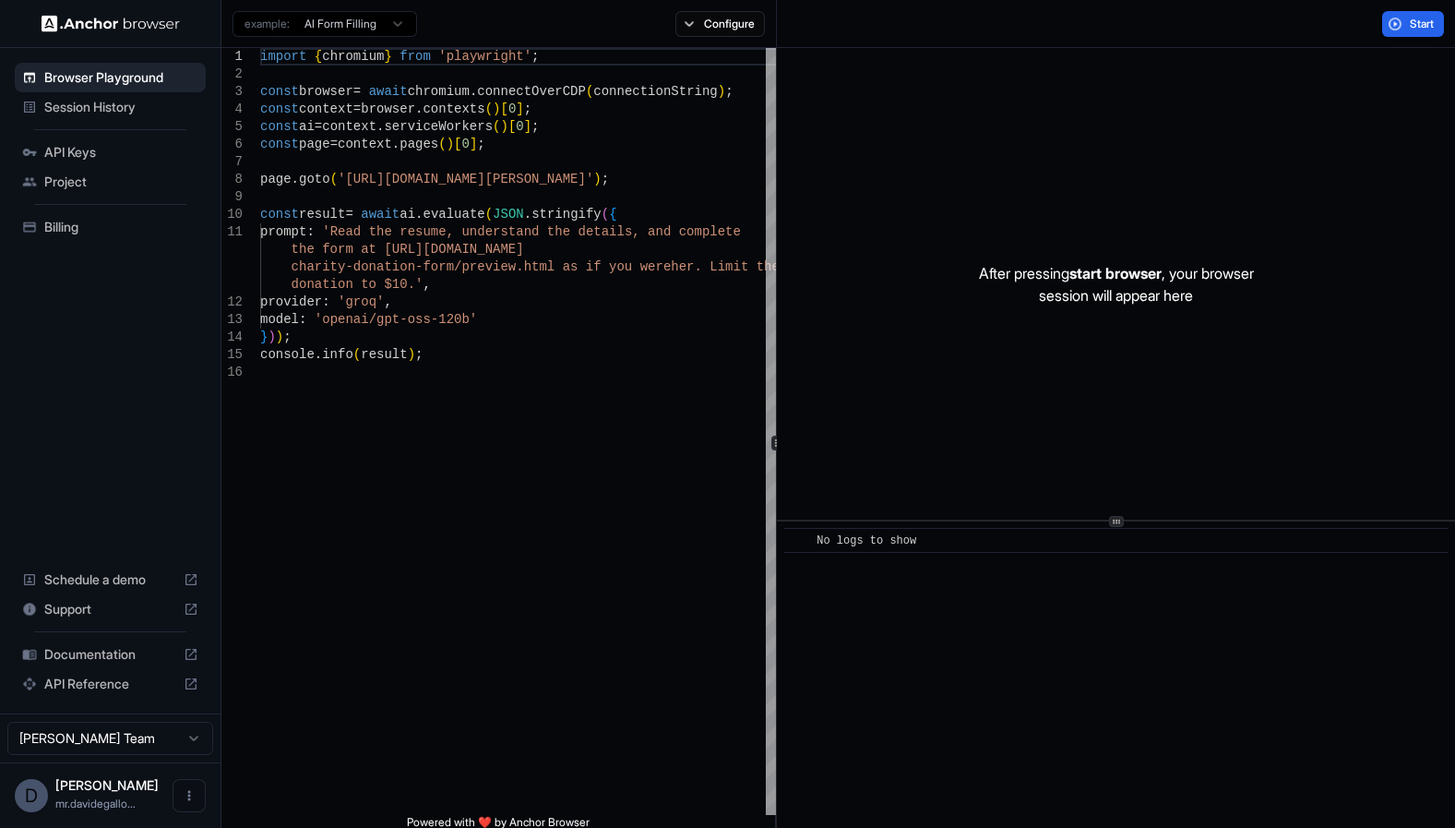
click at [96, 663] on span "Documentation" at bounding box center [110, 654] width 132 height 18
click at [86, 76] on span "Browser Playground" at bounding box center [121, 77] width 154 height 18
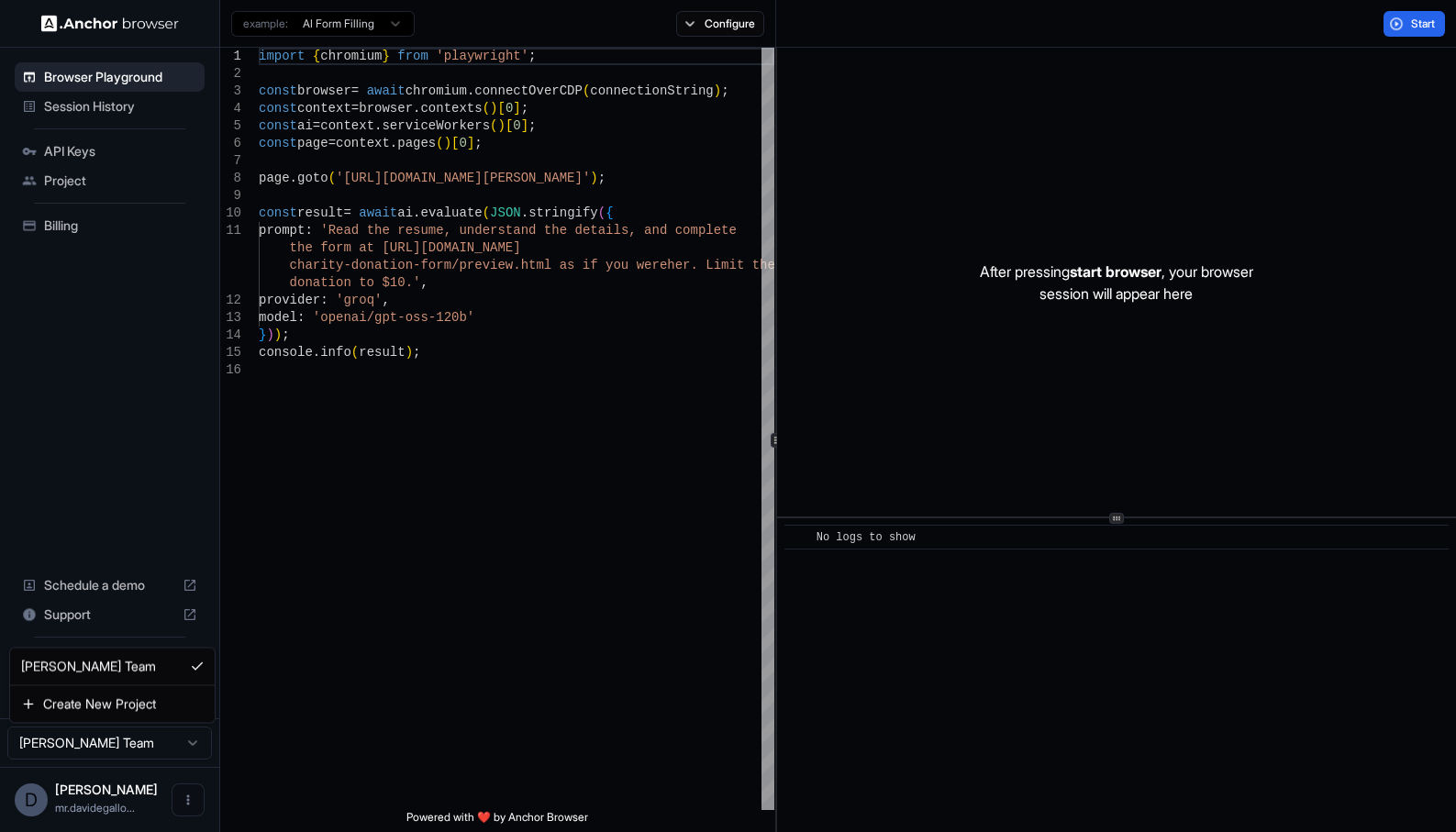
click at [128, 750] on html "Browser Playground Session History API Keys Project Billing Schedule a demo Sup…" at bounding box center [728, 416] width 1456 height 832
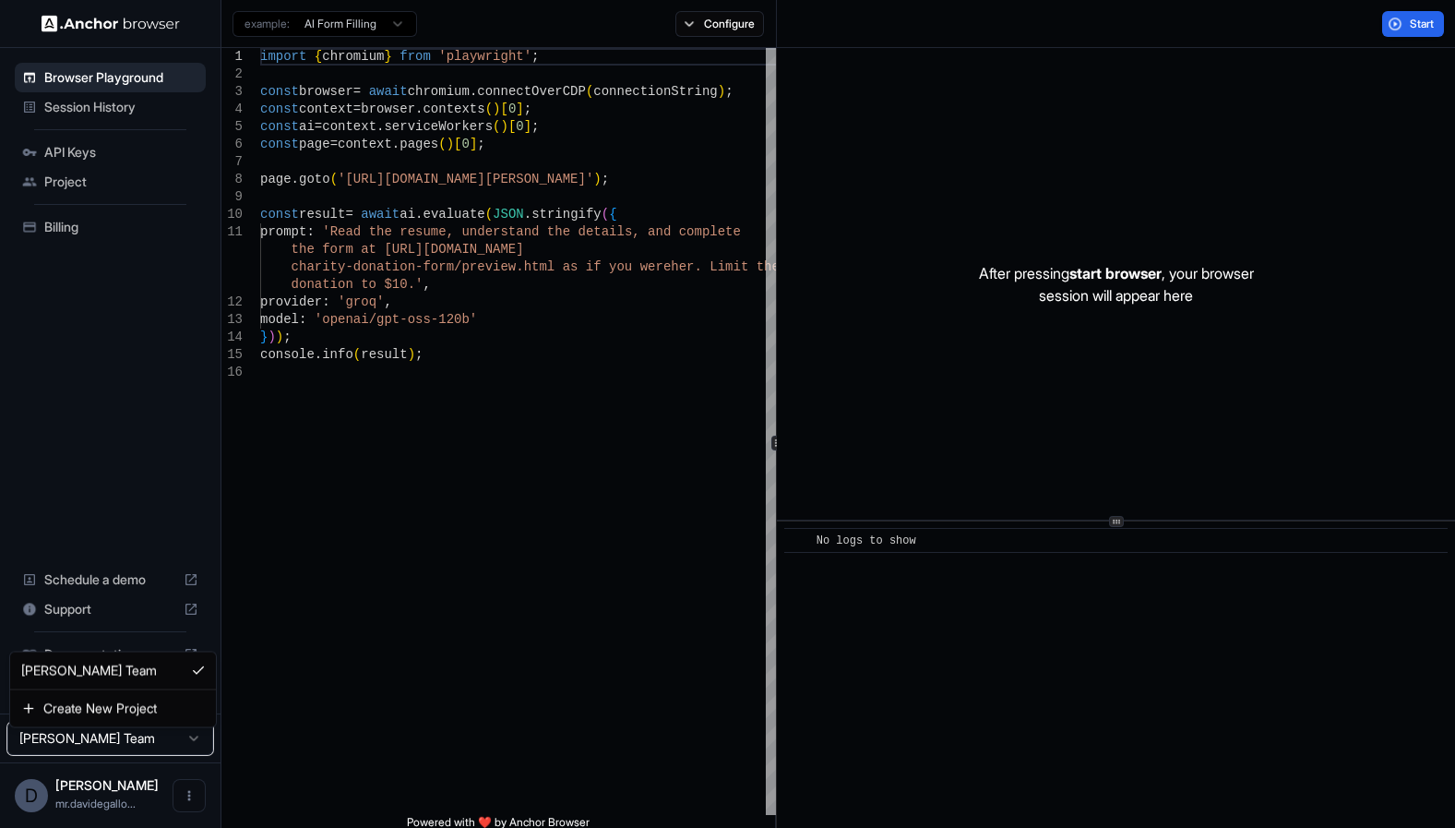
click at [129, 755] on html "Browser Playground Session History API Keys Project Billing Schedule a demo Sup…" at bounding box center [727, 414] width 1455 height 828
click at [1414, 34] on button "Start" at bounding box center [1413, 24] width 62 height 26
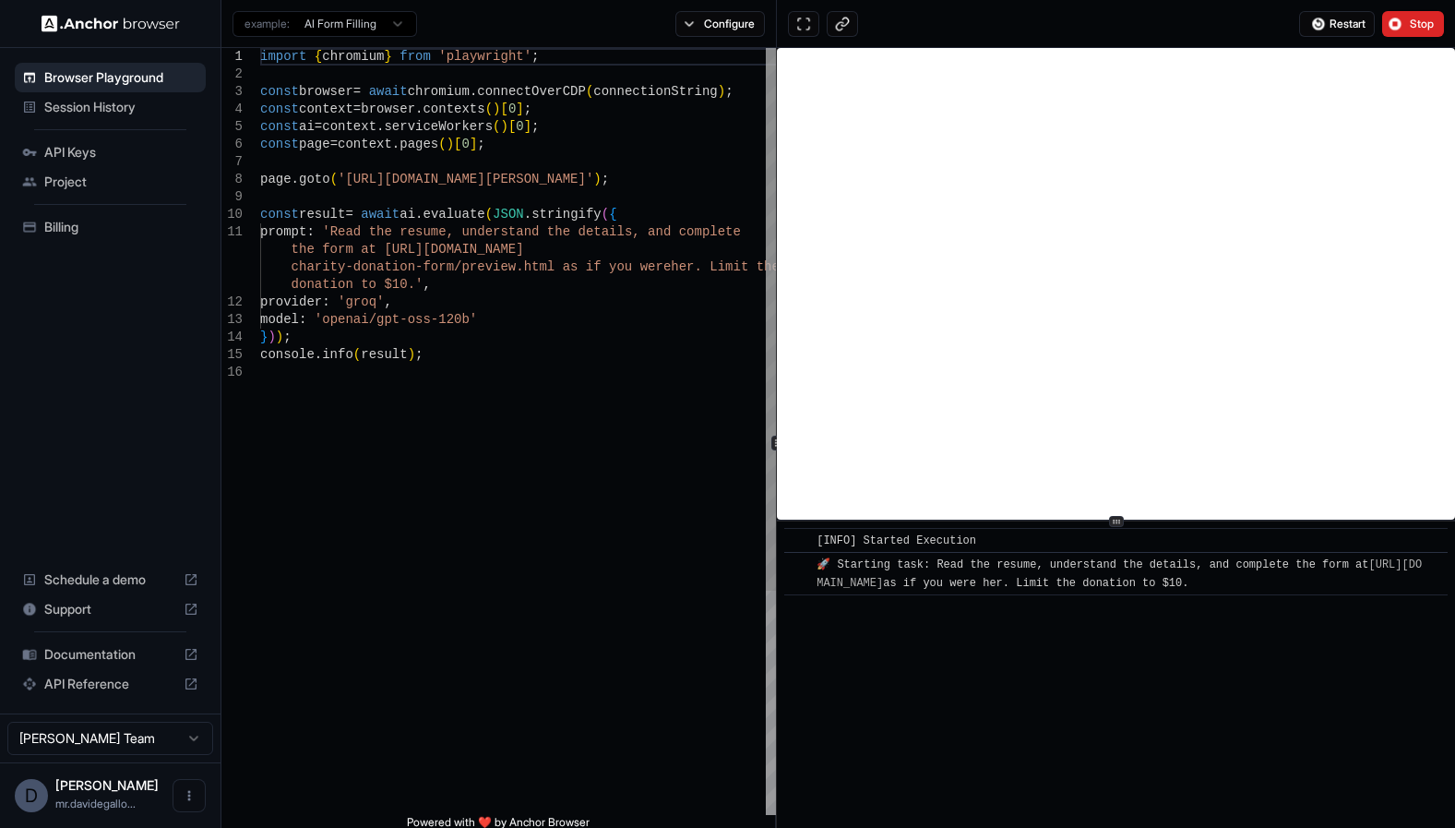
click at [524, 475] on div "import { chromium } from 'playwright' ; const browser = await chromium . connec…" at bounding box center [519, 431] width 518 height 767
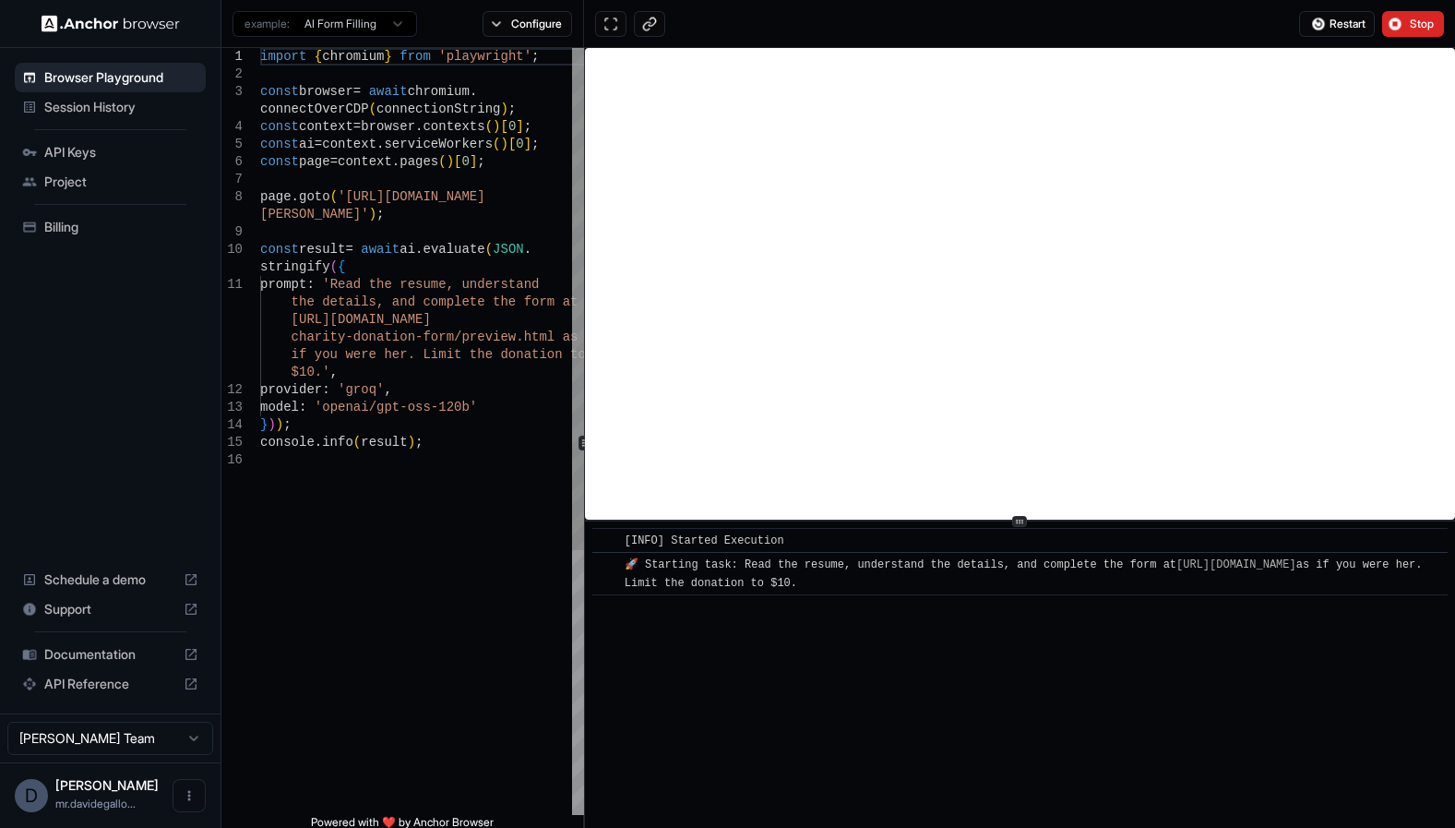
click at [581, 447] on div at bounding box center [583, 442] width 11 height 15
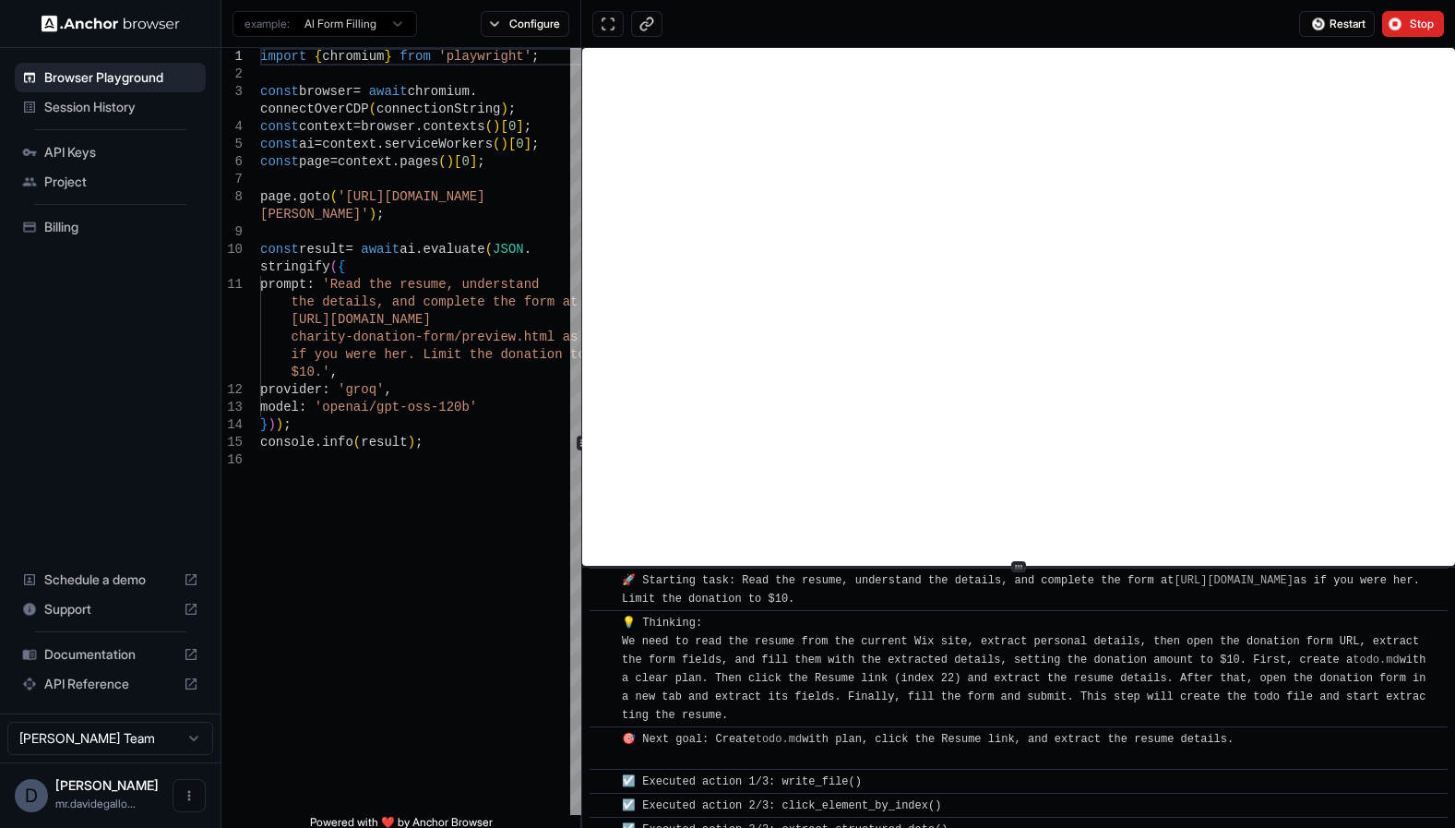
scroll to position [27, 0]
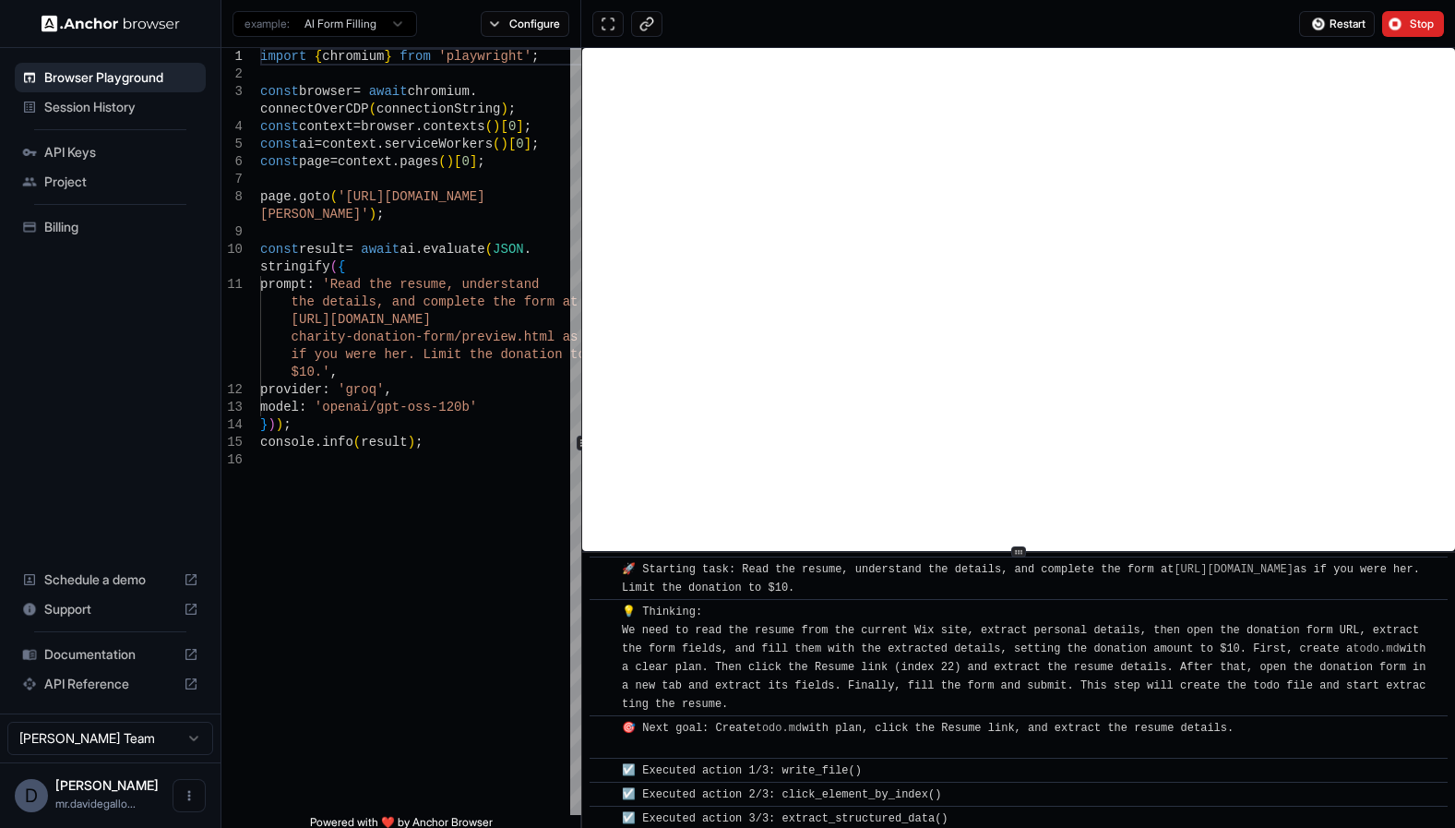
click at [1020, 551] on icon at bounding box center [1018, 551] width 9 height 9
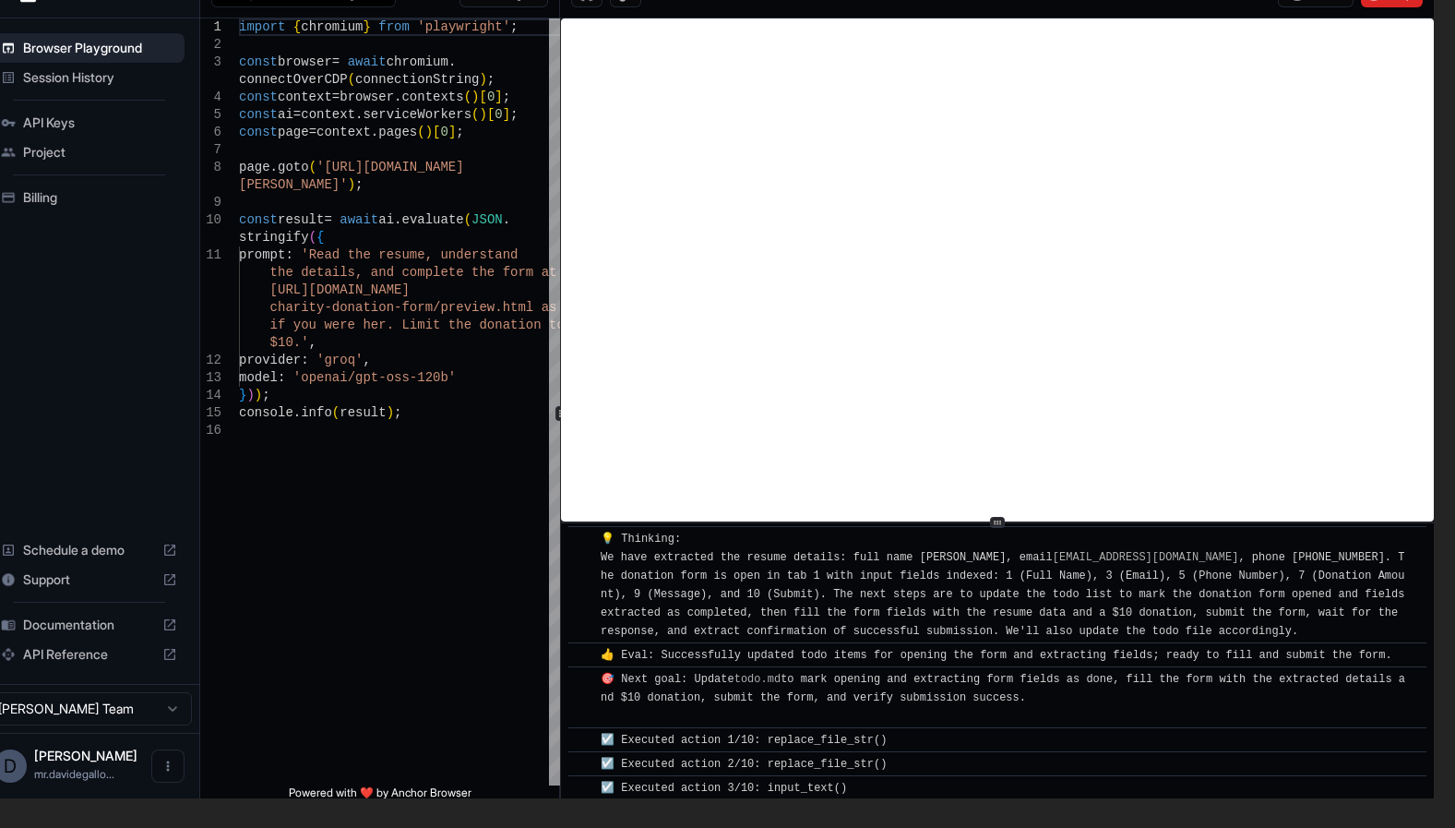
scroll to position [658, 0]
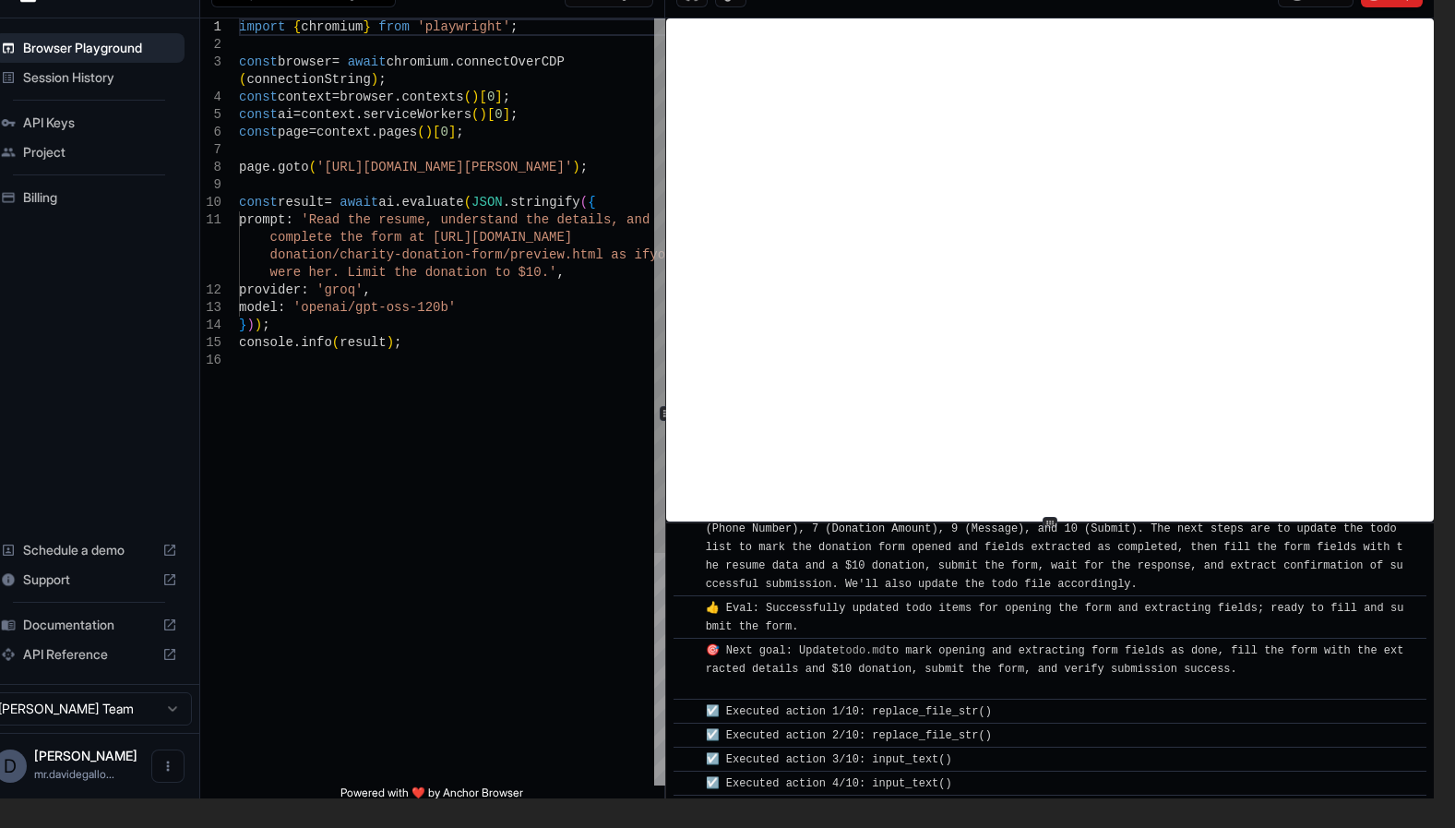
click at [664, 401] on div "1 2 3 4 5 6 7 8 9 10 11 12 13 14 15 16 import { chromium } from 'playwright' ; …" at bounding box center [816, 412] width 1233 height 789
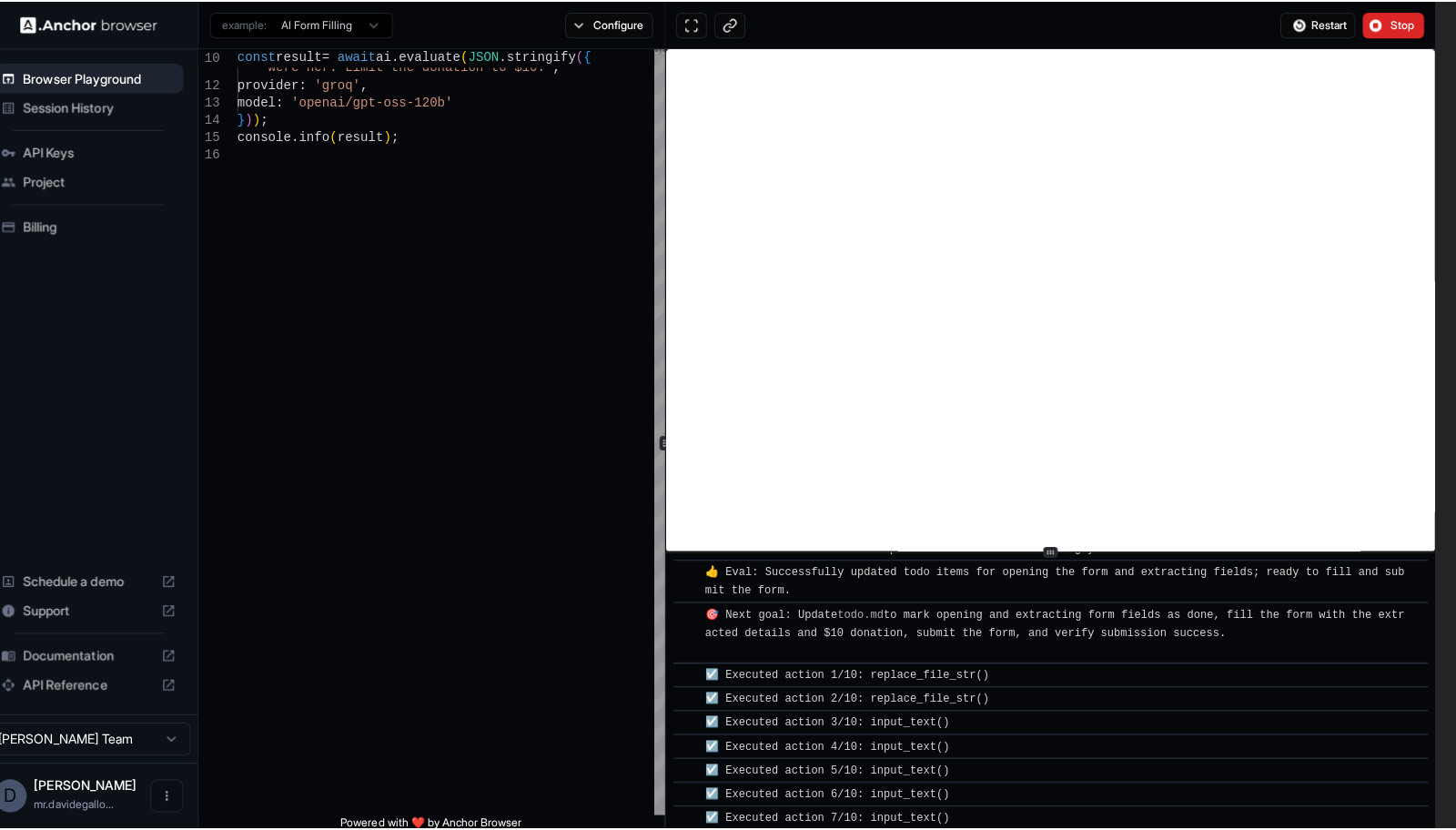
scroll to position [780, 0]
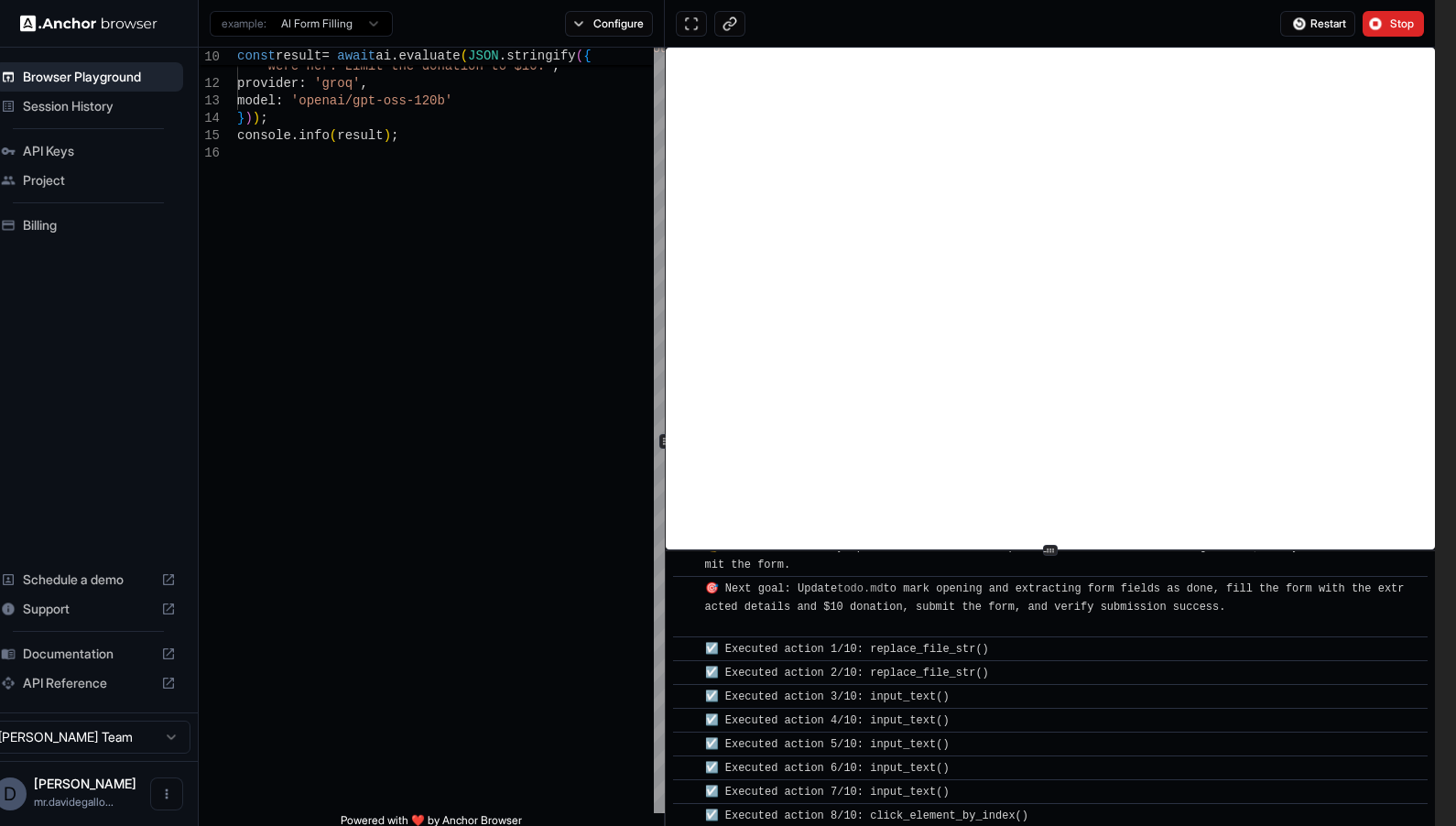
click at [376, 29] on html "**********" at bounding box center [707, 413] width 1456 height 826
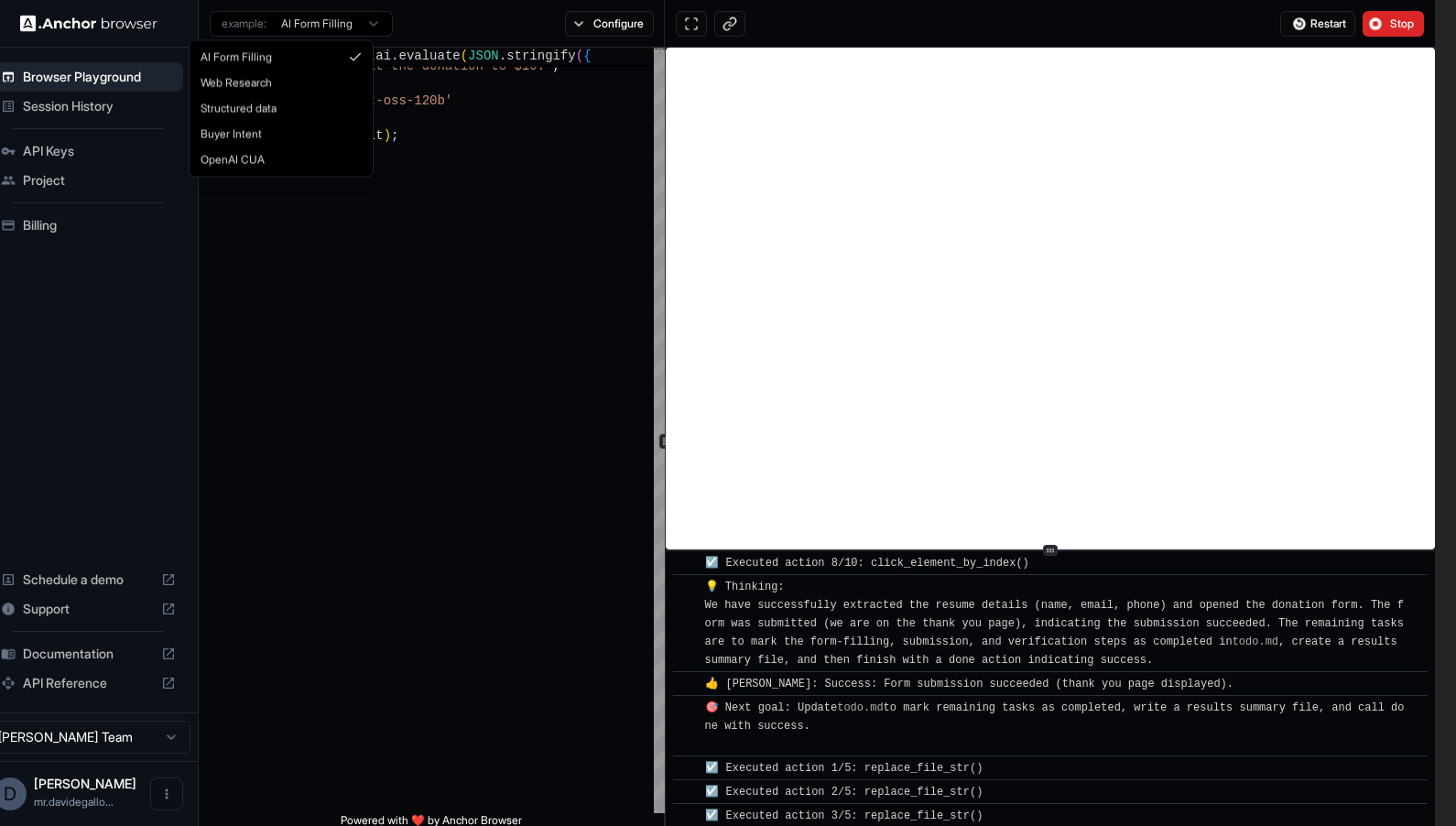
click at [431, 25] on html "**********" at bounding box center [707, 413] width 1456 height 826
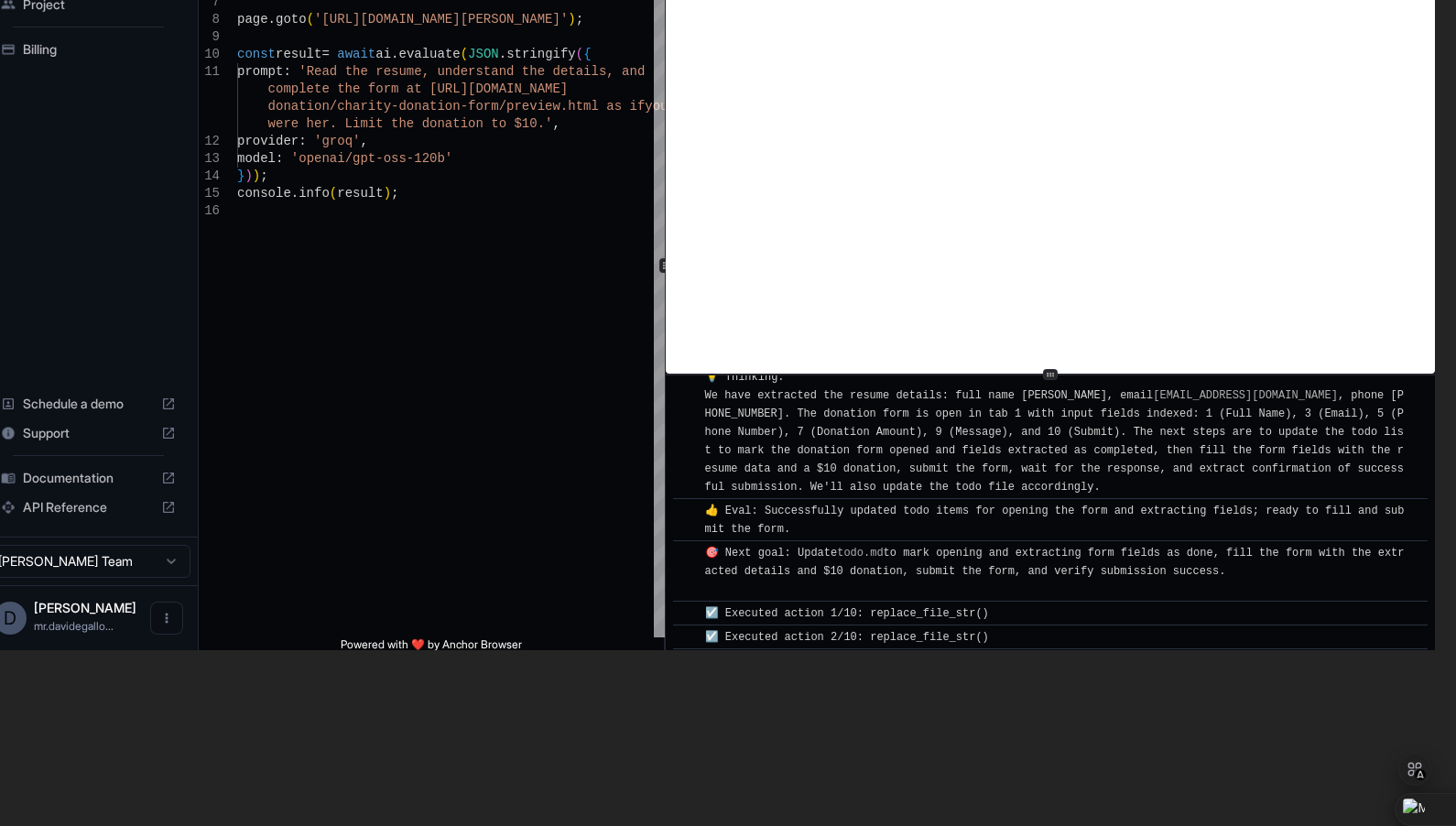
scroll to position [0, 21]
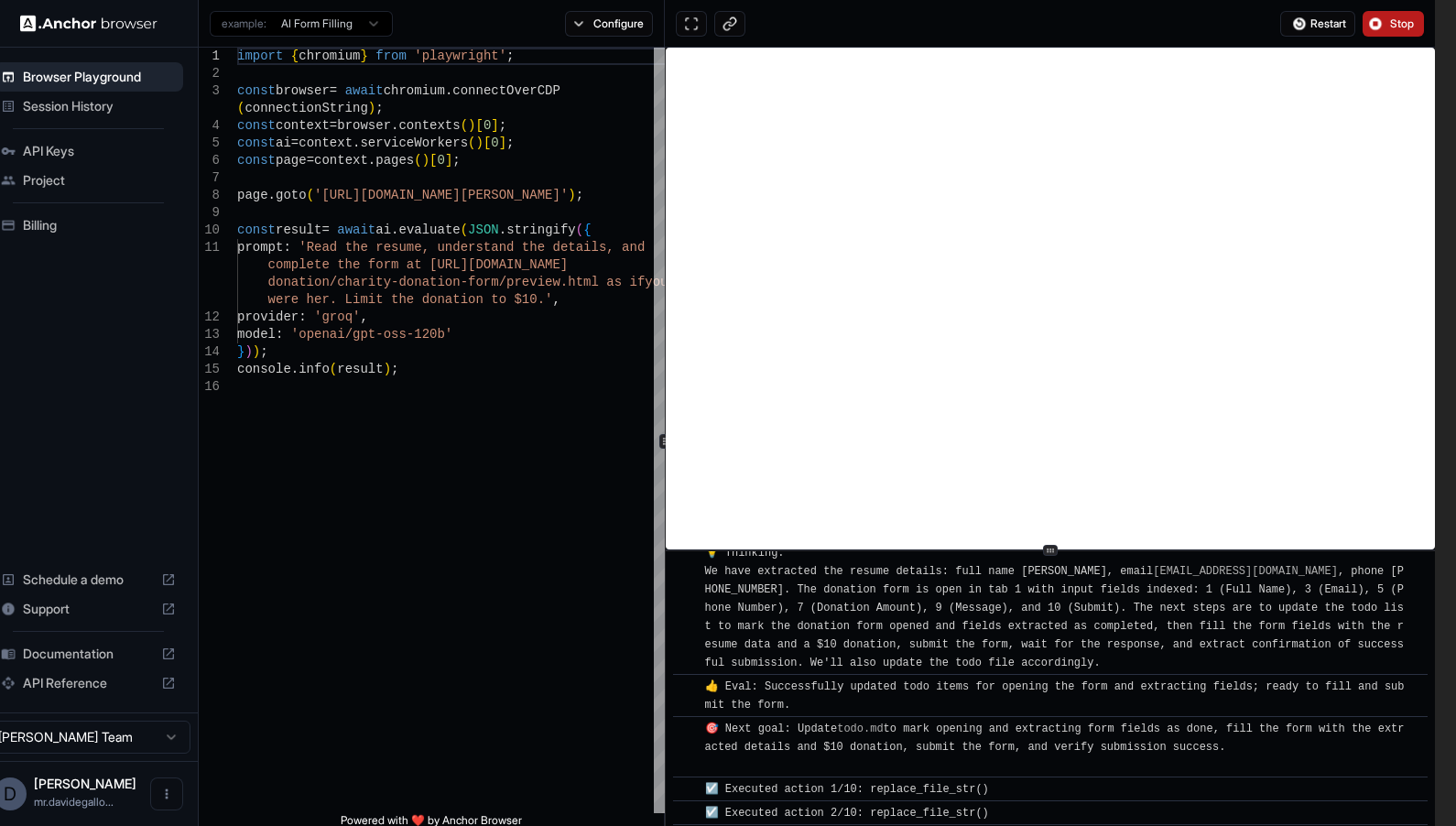
click at [1392, 21] on button "Stop" at bounding box center [1393, 24] width 62 height 26
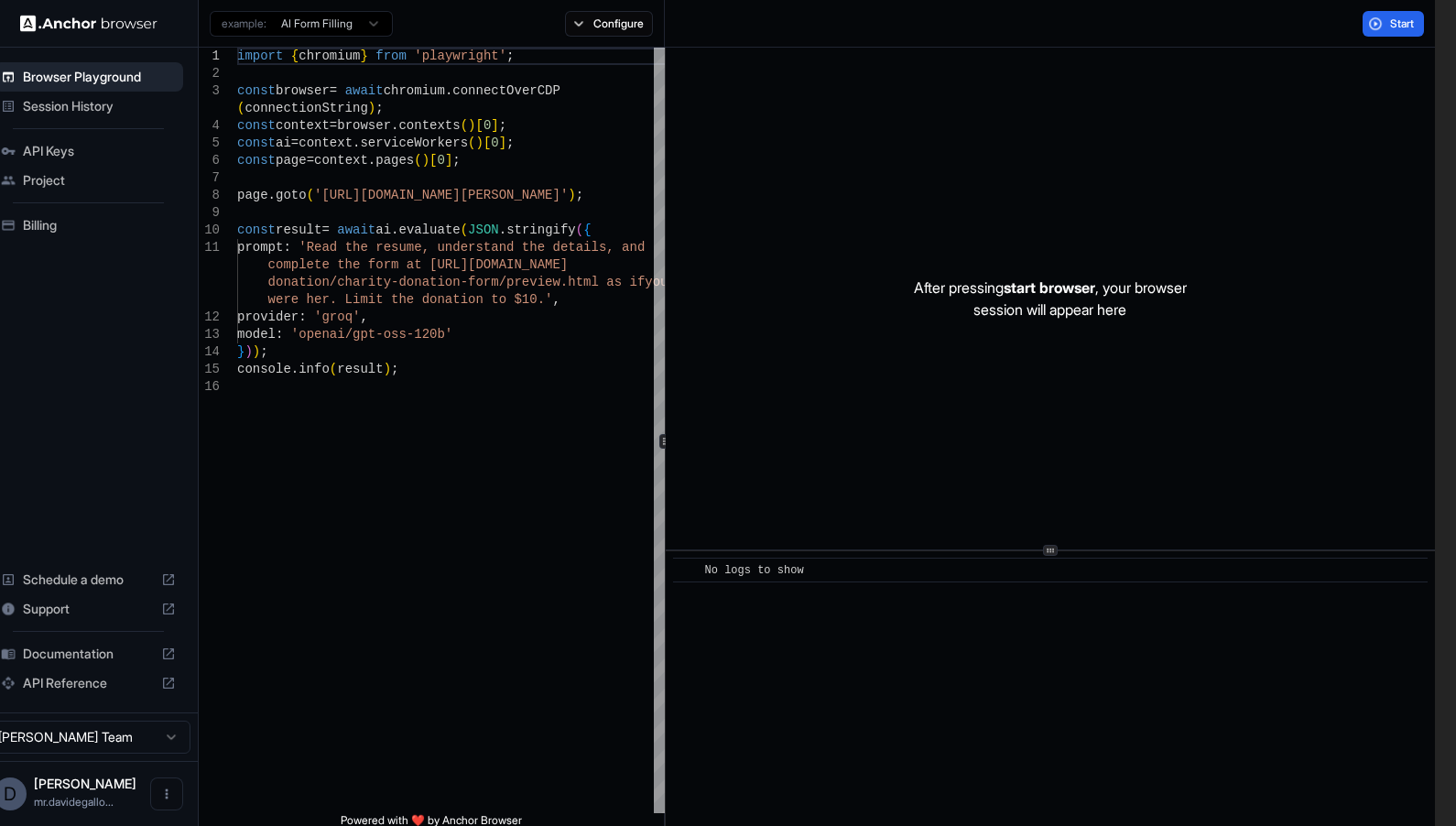
scroll to position [0, 0]
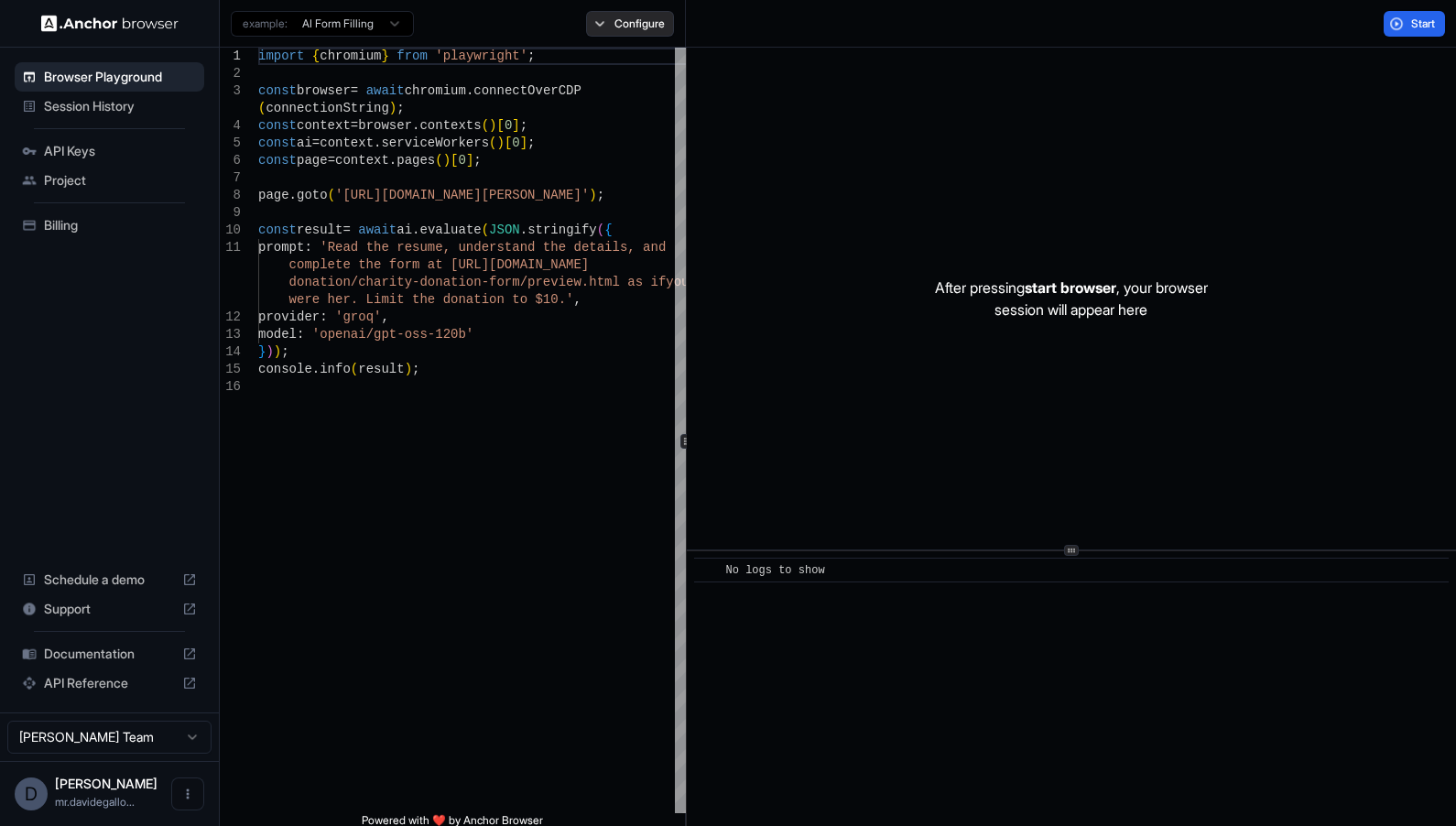
click at [610, 28] on button "Configure" at bounding box center [629, 24] width 88 height 26
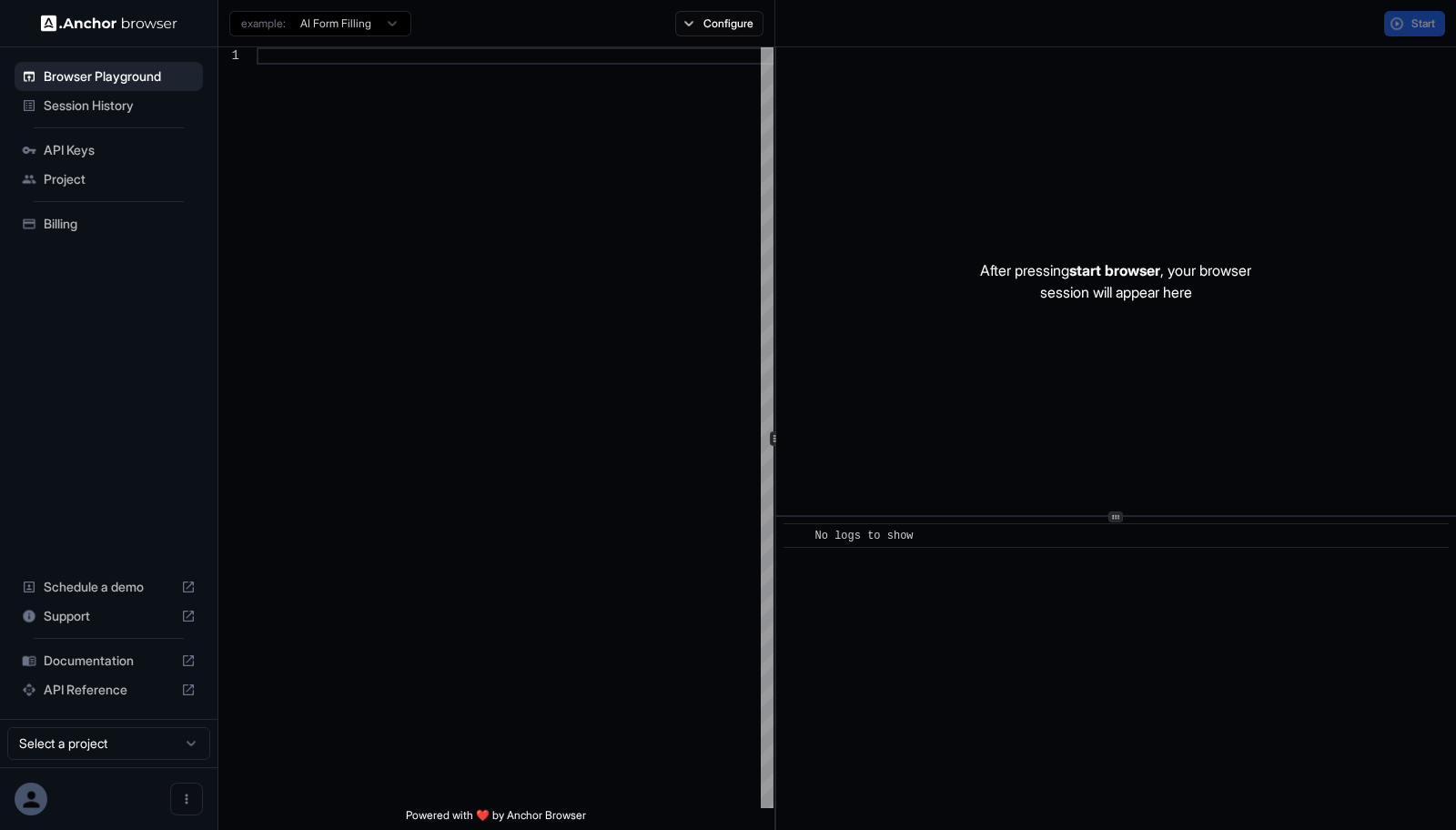
type textarea "**********"
